Goal: Task Accomplishment & Management: Complete application form

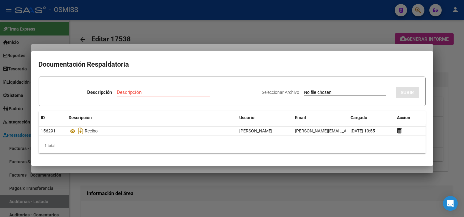
scroll to position [0, 329]
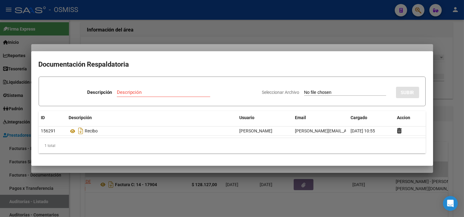
click at [272, 28] on div at bounding box center [232, 108] width 464 height 217
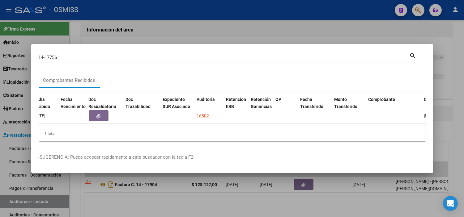
click at [197, 55] on input "14-17756" at bounding box center [224, 58] width 371 height 6
paste input "[EMAIL_ADDRESS][DOMAIN_NAME], [EMAIL_ADDRESS][DOMAIN_NAME]"
click at [248, 56] on input "[EMAIL_ADDRESS][DOMAIN_NAME], [EMAIL_ADDRESS][DOMAIN_NAME]" at bounding box center [224, 58] width 371 height 6
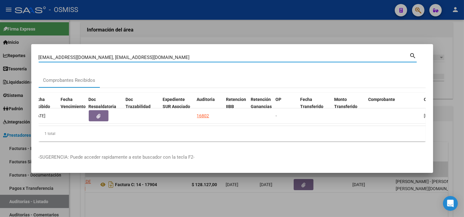
click at [248, 56] on input "[EMAIL_ADDRESS][DOMAIN_NAME], [EMAIL_ADDRESS][DOMAIN_NAME]" at bounding box center [224, 58] width 371 height 6
paste input "2924"
click at [40, 55] on input "2924" at bounding box center [224, 58] width 371 height 6
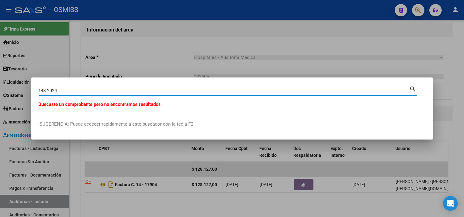
drag, startPoint x: 47, startPoint y: 91, endPoint x: 32, endPoint y: 93, distance: 14.3
click at [32, 93] on mat-dialog-content "143-2924 Buscar (apellido, dni, [PERSON_NAME], [PERSON_NAME], cuit, obra social…" at bounding box center [232, 99] width 402 height 28
type input "2-2924"
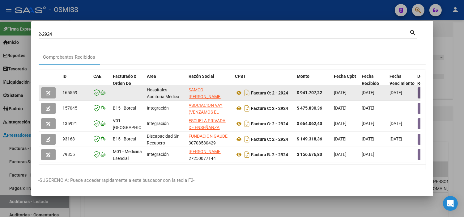
click at [418, 97] on button "button" at bounding box center [428, 93] width 20 height 11
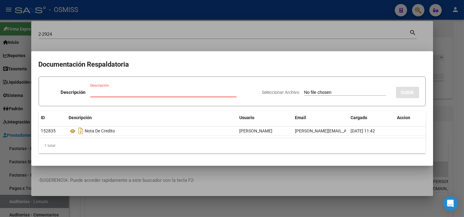
click at [343, 90] on app-file-uploader "Seleccionar Archivo" at bounding box center [326, 93] width 129 height 6
click at [343, 93] on input "Seleccionar Archivo" at bounding box center [345, 93] width 82 height 6
type input "C:\fakepath\FC 2924 SAMCO [PERSON_NAME].pdf"
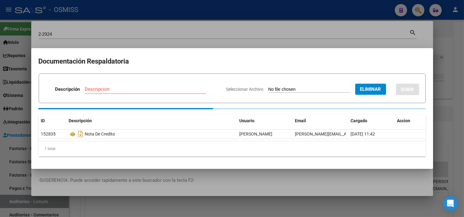
click at [136, 88] on div "Descripción" at bounding box center [146, 89] width 122 height 9
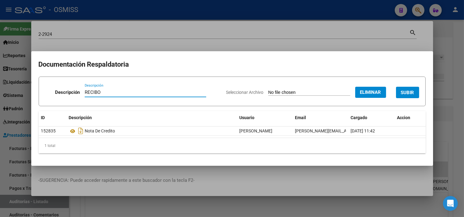
type input "RECIBO"
click at [410, 93] on span "SUBIR" at bounding box center [407, 93] width 13 height 6
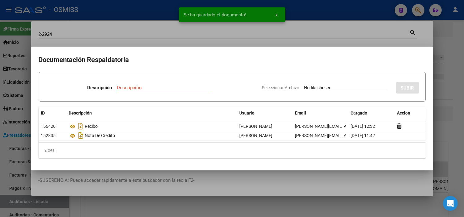
click at [0, 129] on div at bounding box center [232, 108] width 464 height 217
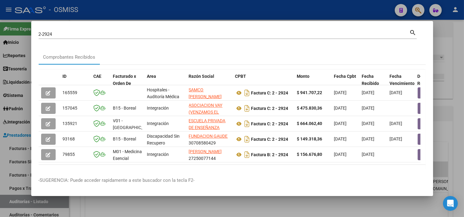
click at [115, 34] on input "2-2924" at bounding box center [224, 35] width 371 height 6
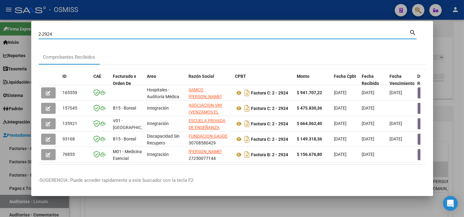
click at [115, 34] on input "2-2924" at bounding box center [224, 35] width 371 height 6
paste input "0006-00031466"
type input "0006-00031466"
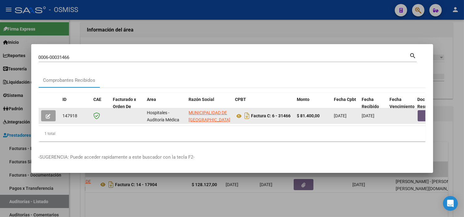
click at [421, 116] on button "button" at bounding box center [428, 115] width 20 height 11
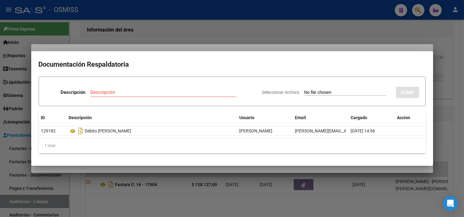
click at [0, 137] on div at bounding box center [232, 108] width 464 height 217
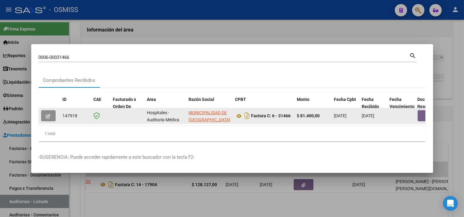
click at [51, 113] on button "button" at bounding box center [48, 115] width 15 height 11
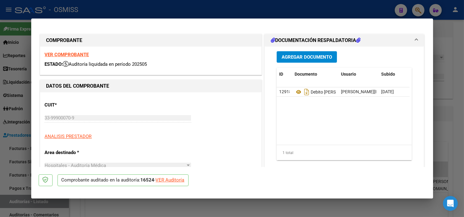
type input "[DATE]"
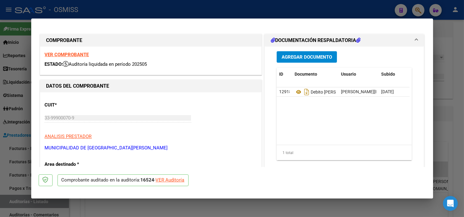
click at [169, 181] on div "VER Auditoría" at bounding box center [170, 180] width 29 height 7
type input "$ 0,00"
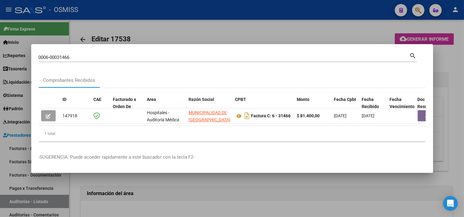
click at [0, 133] on div at bounding box center [232, 108] width 464 height 217
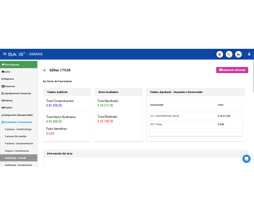
scroll to position [137, 0]
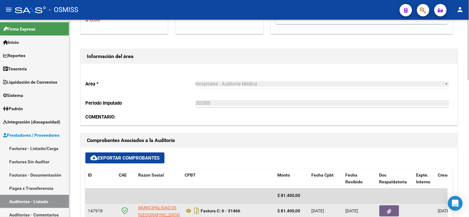
click at [391, 210] on icon "button" at bounding box center [389, 212] width 4 height 5
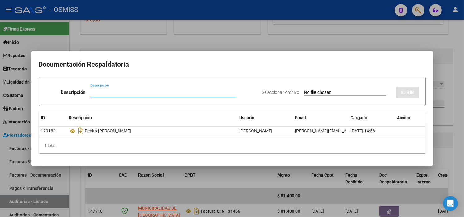
click at [316, 93] on input "Seleccionar Archivo" at bounding box center [345, 93] width 82 height 6
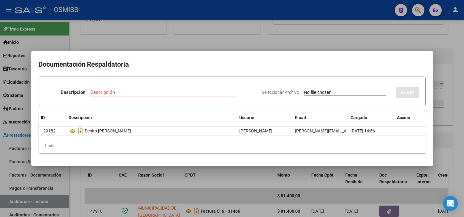
type input "C:\fakepath\NC HOSPITAL [PERSON_NAME] POSSE31466.pdf"
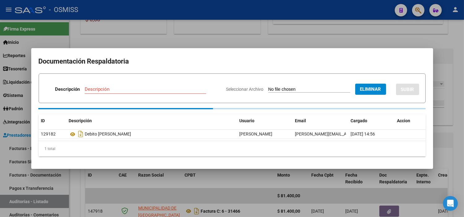
click at [147, 91] on input "Descripción" at bounding box center [146, 90] width 122 height 6
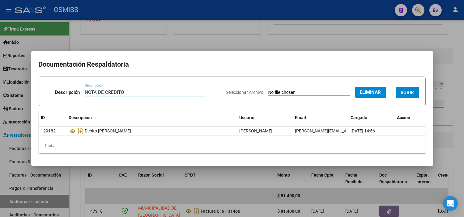
type input "NOTA DE CREDITO"
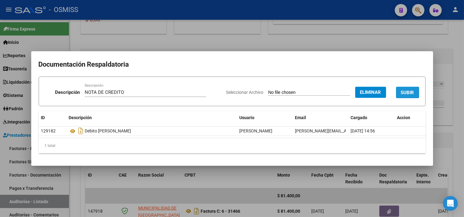
click at [415, 92] on button "SUBIR" at bounding box center [407, 92] width 23 height 11
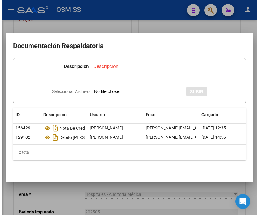
scroll to position [174, 0]
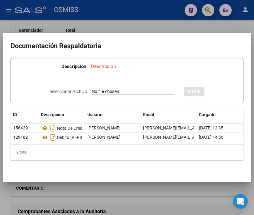
click at [129, 89] on input "Seleccionar Archivo" at bounding box center [133, 92] width 82 height 6
type input "C:\fakepath\NC HOSPITAL [PERSON_NAME] FC31634.pdf"
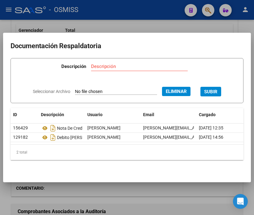
click at [110, 65] on input "Descripción" at bounding box center [139, 67] width 96 height 6
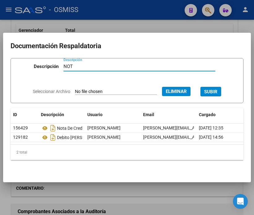
type input "NOT"
click at [182, 93] on button "Eliminar" at bounding box center [176, 91] width 28 height 9
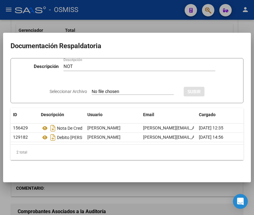
click at [83, 21] on div at bounding box center [127, 107] width 254 height 215
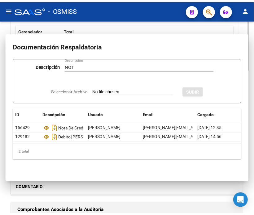
scroll to position [338, 0]
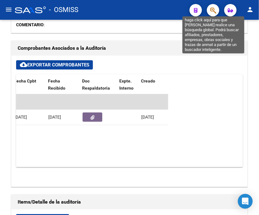
click at [214, 12] on icon "button" at bounding box center [213, 10] width 6 height 7
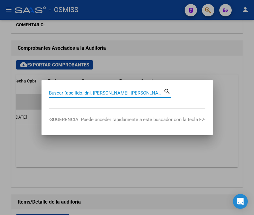
paste input "031634"
click at [67, 95] on input "031634" at bounding box center [106, 93] width 114 height 6
paste input "006-00031466"
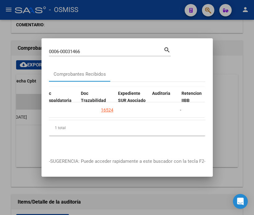
scroll to position [0, 332]
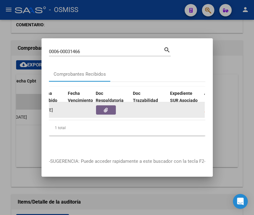
click at [101, 109] on button "button" at bounding box center [106, 109] width 20 height 9
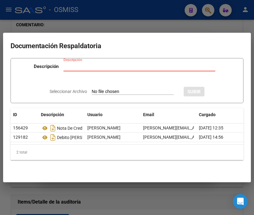
click at [36, 24] on div at bounding box center [127, 107] width 254 height 215
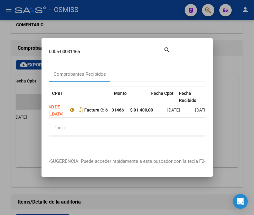
scroll to position [0, 232]
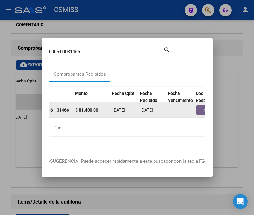
click at [196, 106] on button "button" at bounding box center [206, 109] width 20 height 9
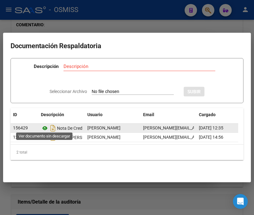
click at [45, 125] on icon at bounding box center [45, 128] width 8 height 7
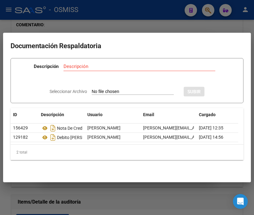
click at [43, 20] on div at bounding box center [127, 107] width 254 height 215
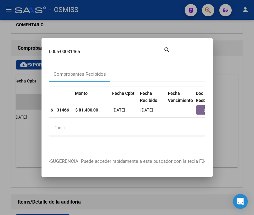
drag, startPoint x: 84, startPoint y: 117, endPoint x: 56, endPoint y: 118, distance: 28.2
click at [56, 118] on datatable-body "147918 Hospitales - Auditoría Médica MUNICIPALIDAD DE [GEOGRAPHIC_DATA][PERSON_…" at bounding box center [127, 111] width 156 height 18
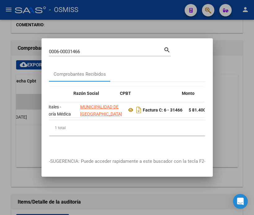
scroll to position [0, 126]
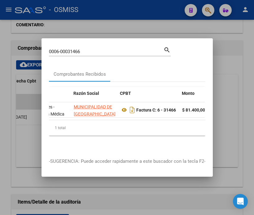
click at [87, 49] on input "0006-00031466" at bounding box center [106, 52] width 114 height 6
paste input "634"
type input "0006-00031634"
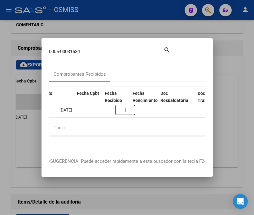
scroll to position [0, 339]
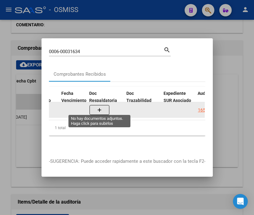
click at [100, 108] on icon "button" at bounding box center [99, 110] width 4 height 5
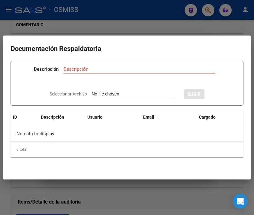
click at [95, 95] on input "Seleccionar Archivo" at bounding box center [133, 95] width 82 height 6
type input "C:\fakepath\NC. MUNICIPALIDAD DE GRAL SAN [PERSON_NAME] FC. 44312.pdf"
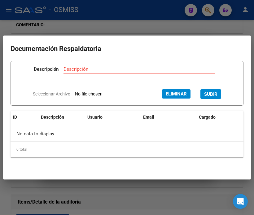
click at [186, 96] on span "Eliminar" at bounding box center [175, 94] width 21 height 6
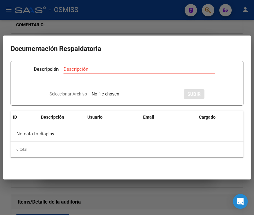
click at [73, 22] on div at bounding box center [127, 107] width 254 height 215
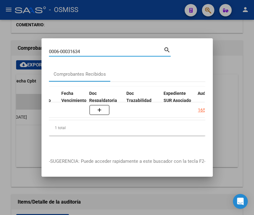
drag, startPoint x: 83, startPoint y: 48, endPoint x: 68, endPoint y: 50, distance: 15.0
click at [68, 50] on input "0006-00031634" at bounding box center [106, 52] width 114 height 6
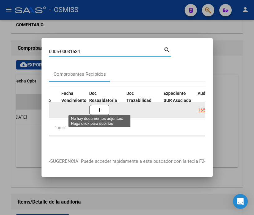
click at [93, 110] on button "button" at bounding box center [99, 110] width 20 height 10
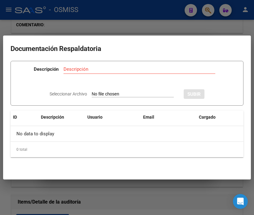
click at [93, 94] on input "Seleccionar Archivo" at bounding box center [133, 95] width 82 height 6
type input "C:\fakepath\NC HOSPITAL [PERSON_NAME] FC31634.pdf"
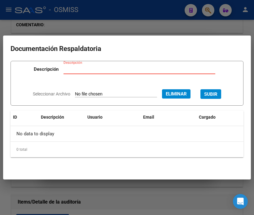
click at [113, 71] on input "Descripción" at bounding box center [139, 69] width 152 height 6
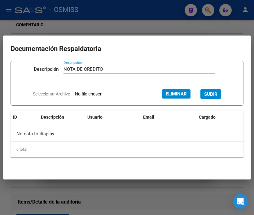
type input "NOTA DE CREDITO"
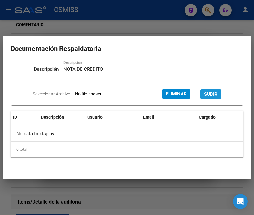
click at [215, 91] on button "SUBIR" at bounding box center [210, 94] width 21 height 10
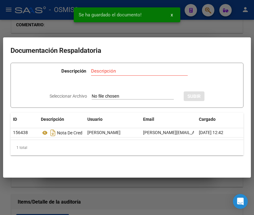
click at [65, 26] on div at bounding box center [127, 107] width 254 height 215
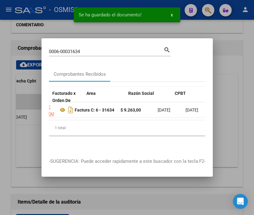
scroll to position [0, 0]
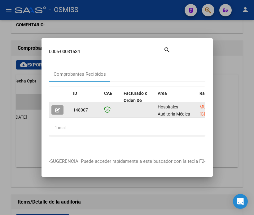
click at [60, 113] on datatable-body-cell at bounding box center [60, 109] width 22 height 15
click at [60, 109] on button "button" at bounding box center [57, 109] width 12 height 9
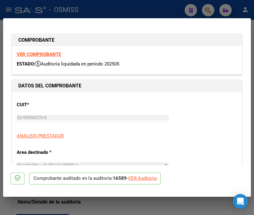
type input "[DATE]"
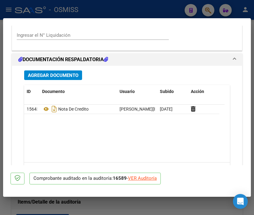
scroll to position [481, 0]
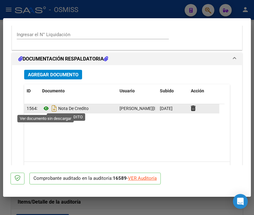
click at [45, 109] on icon at bounding box center [46, 108] width 8 height 7
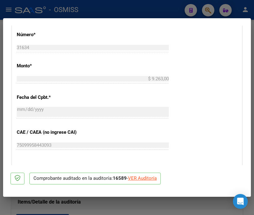
scroll to position [206, 0]
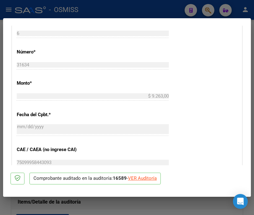
click at [78, 7] on div at bounding box center [127, 107] width 254 height 215
type input "$ 0,00"
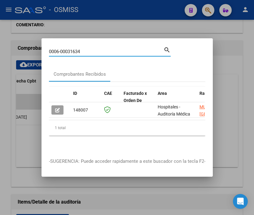
click at [82, 51] on input "0006-00031634" at bounding box center [106, 52] width 114 height 6
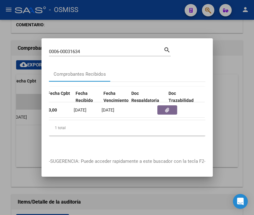
scroll to position [0, 303]
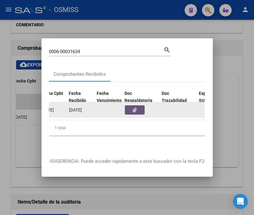
click at [135, 108] on icon "button" at bounding box center [134, 110] width 4 height 5
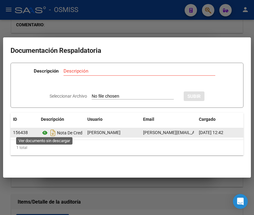
click at [46, 131] on icon at bounding box center [45, 132] width 8 height 7
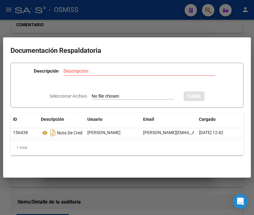
click at [44, 29] on div at bounding box center [127, 107] width 254 height 215
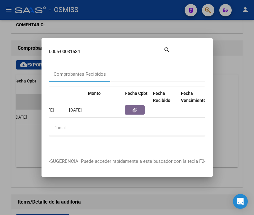
scroll to position [0, 0]
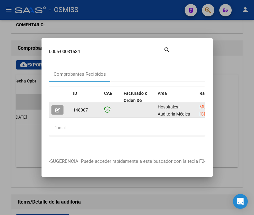
click at [58, 109] on icon "button" at bounding box center [57, 110] width 5 height 5
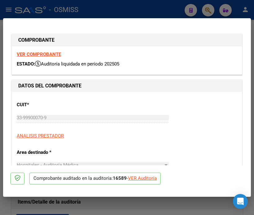
type input "[DATE]"
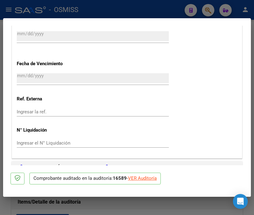
scroll to position [447, 0]
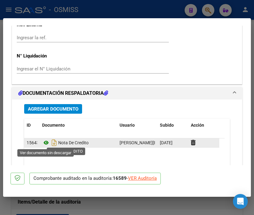
click at [46, 144] on icon at bounding box center [46, 142] width 8 height 7
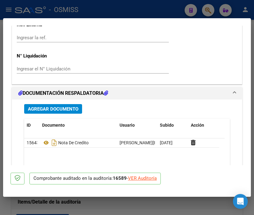
click at [54, 4] on div at bounding box center [127, 107] width 254 height 215
type input "$ 0,00"
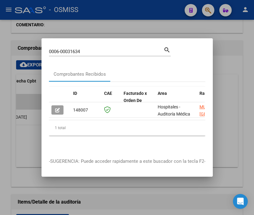
click at [100, 51] on input "0006-00031634" at bounding box center [106, 52] width 114 height 6
paste input "6-00031466"
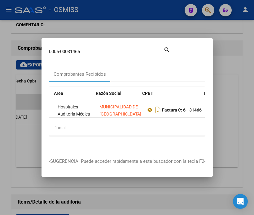
scroll to position [0, 161]
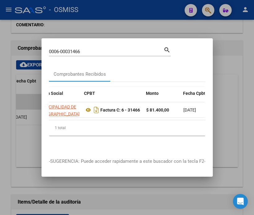
drag, startPoint x: 86, startPoint y: 117, endPoint x: 88, endPoint y: 119, distance: 3.3
click at [93, 118] on datatable-body "147918 Hospitales - Auditoría Médica MUNICIPALIDAD DE [GEOGRAPHIC_DATA][PERSON_…" at bounding box center [127, 111] width 156 height 18
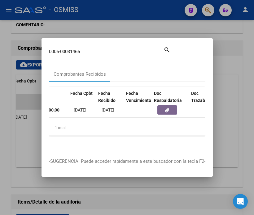
scroll to position [0, 274]
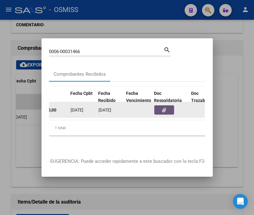
click at [162, 105] on button "button" at bounding box center [164, 109] width 20 height 9
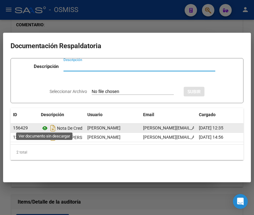
click at [44, 126] on icon at bounding box center [45, 128] width 8 height 7
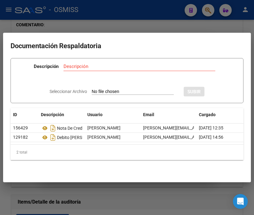
click at [43, 9] on div at bounding box center [127, 107] width 254 height 215
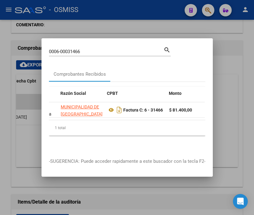
scroll to position [0, 177]
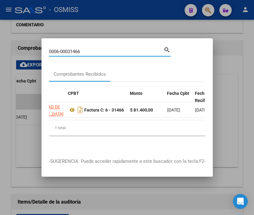
click at [92, 49] on input "0006-00031466" at bounding box center [106, 52] width 114 height 6
paste input "1-00009190"
type input "0001-00009190"
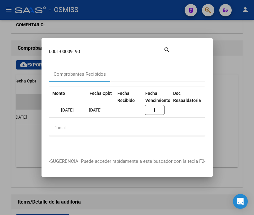
scroll to position [0, 310]
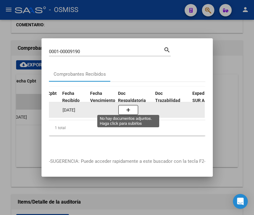
click at [132, 105] on button "button" at bounding box center [128, 110] width 20 height 10
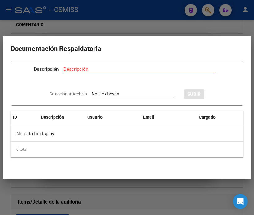
type input "C:\fakepath\NC MUNICIPALIDAD DE [PERSON_NAME] FC 9190.pdf"
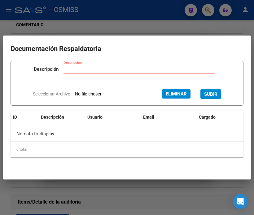
click at [114, 71] on input "Descripción" at bounding box center [139, 69] width 152 height 6
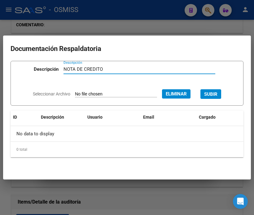
type input "NOTA DE CREDITO"
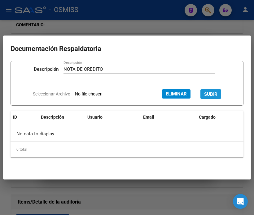
click at [217, 93] on span "SUBIR" at bounding box center [210, 95] width 13 height 6
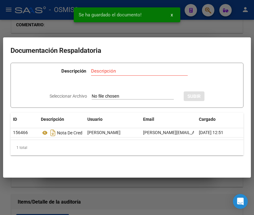
click at [50, 28] on div at bounding box center [127, 107] width 254 height 215
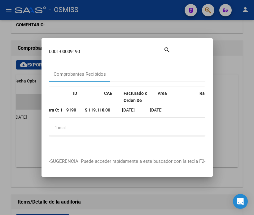
scroll to position [0, 0]
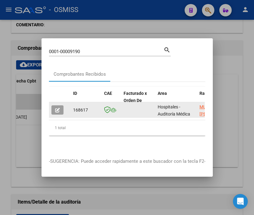
click at [59, 108] on icon "button" at bounding box center [57, 110] width 5 height 5
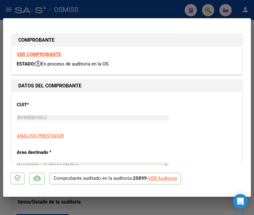
type input "[DATE]"
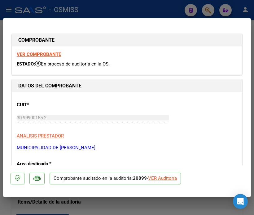
click at [160, 177] on div "VER Auditoría" at bounding box center [162, 178] width 29 height 7
type input "$ 0,00"
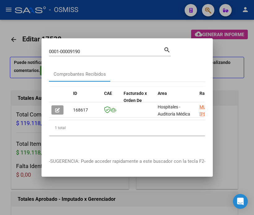
click at [19, 179] on div at bounding box center [127, 107] width 254 height 215
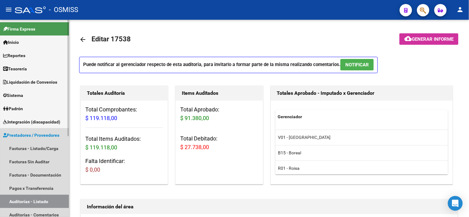
click at [45, 204] on link "Auditorías - Listado" at bounding box center [34, 201] width 69 height 13
